Goal: Transaction & Acquisition: Purchase product/service

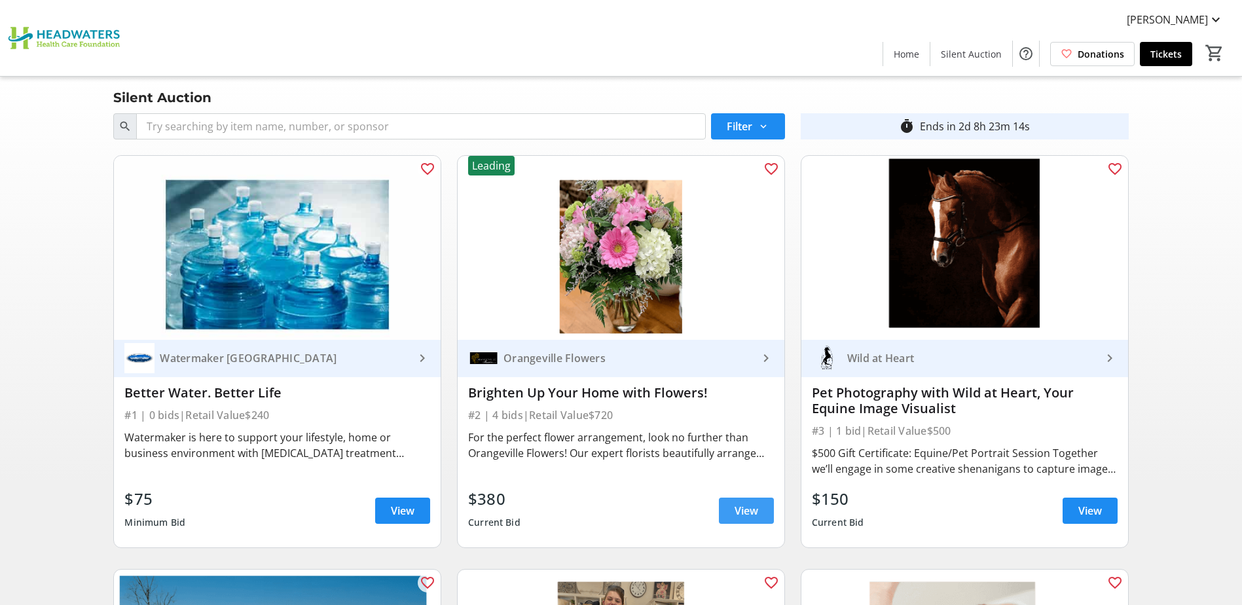
click at [732, 516] on span at bounding box center [746, 510] width 55 height 31
click at [1208, 8] on span at bounding box center [1175, 19] width 118 height 31
click at [1192, 39] on link "My Bidding History" at bounding box center [1177, 50] width 114 height 31
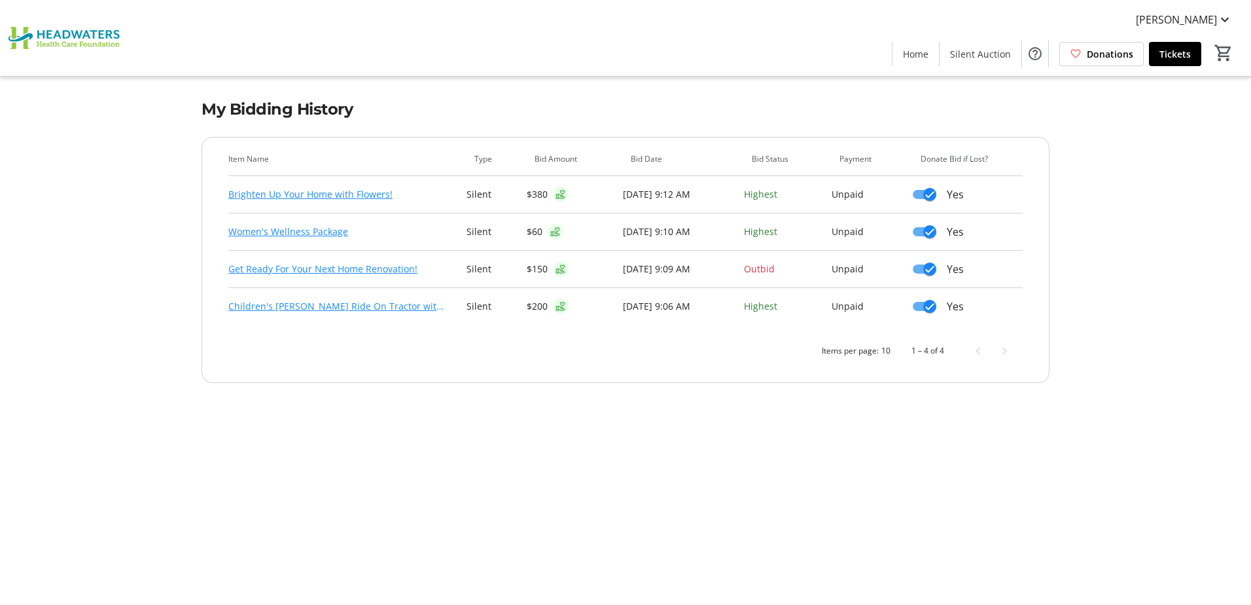
click at [248, 267] on link "Get Ready For Your Next Home Renovation!" at bounding box center [322, 269] width 189 height 16
click at [920, 45] on span at bounding box center [916, 53] width 46 height 31
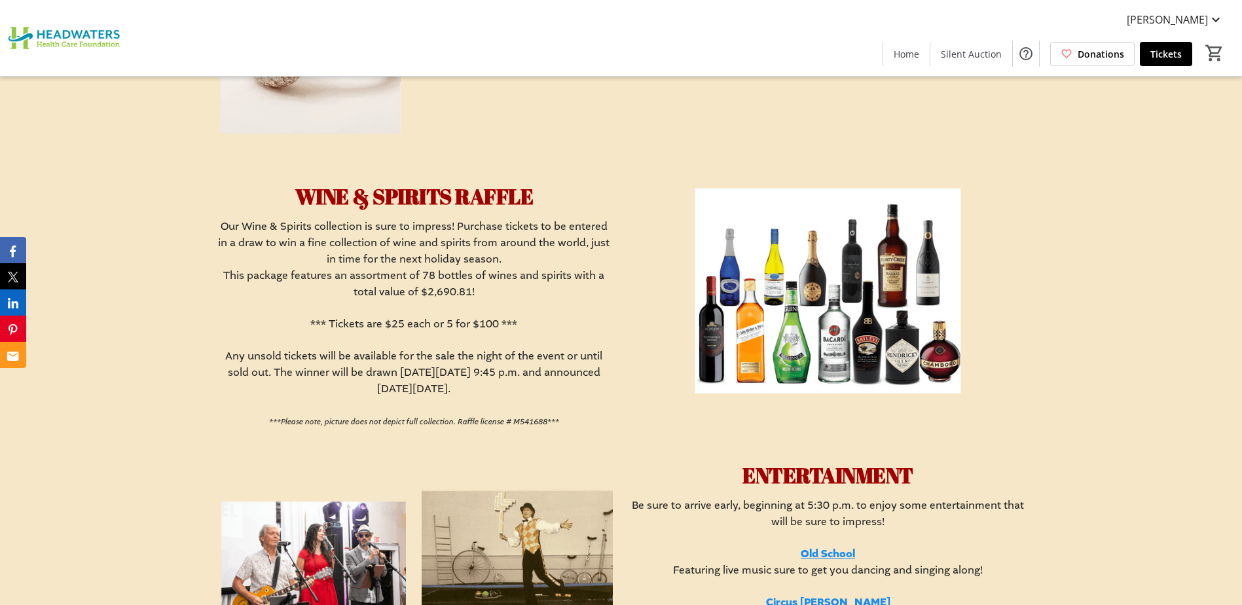
scroll to position [2029, 0]
